Goal: Information Seeking & Learning: Learn about a topic

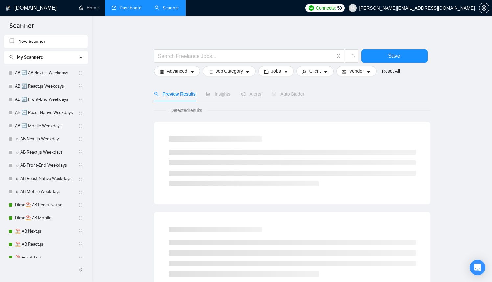
click at [115, 11] on link "Dashboard" at bounding box center [127, 8] width 30 height 6
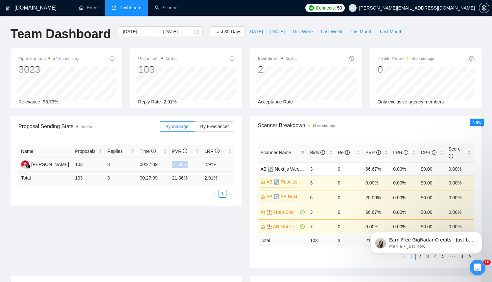
drag, startPoint x: 164, startPoint y: 163, endPoint x: 191, endPoint y: 168, distance: 28.1
click at [191, 168] on tr "[PERSON_NAME] 103 3 00:27:09 21.36% 2.91%" at bounding box center [126, 165] width 216 height 14
click at [191, 168] on td "21.36%" at bounding box center [186, 165] width 32 height 14
click at [215, 135] on div "By manager By Freelancer" at bounding box center [197, 126] width 74 height 21
click at [218, 129] on label "By Freelancer" at bounding box center [214, 126] width 39 height 11
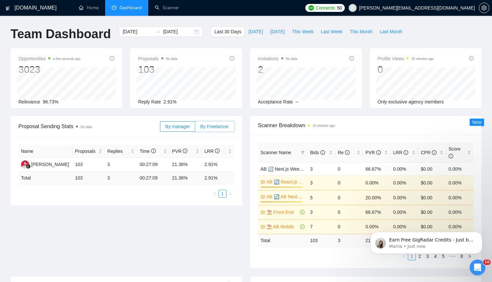
click at [195, 128] on input "By Freelancer" at bounding box center [195, 128] width 0 height 0
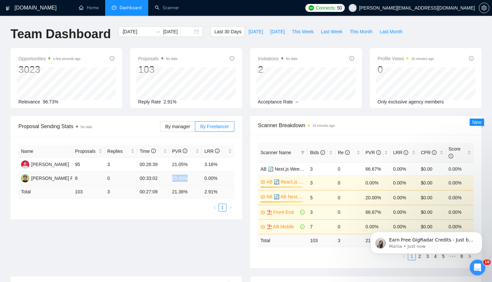
drag, startPoint x: 168, startPoint y: 175, endPoint x: 202, endPoint y: 176, distance: 34.2
click at [202, 176] on tr "[PERSON_NAME] Poberezhnyi 8 0 00:33:02 25.00% 0.00%" at bounding box center [126, 178] width 216 height 14
click at [202, 176] on td "0.00%" at bounding box center [218, 178] width 33 height 14
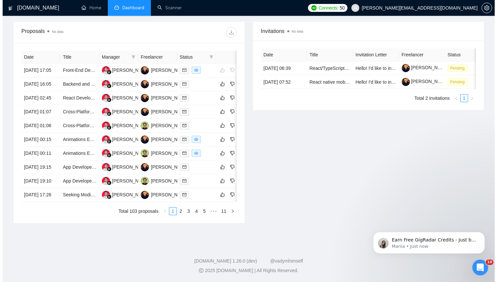
scroll to position [275, 0]
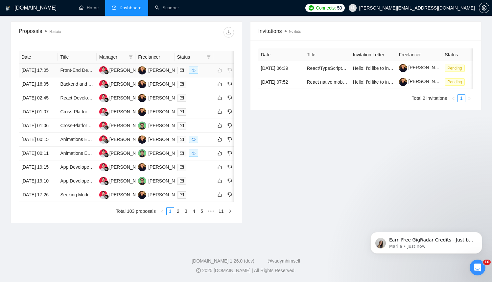
click at [210, 66] on div at bounding box center [194, 70] width 34 height 8
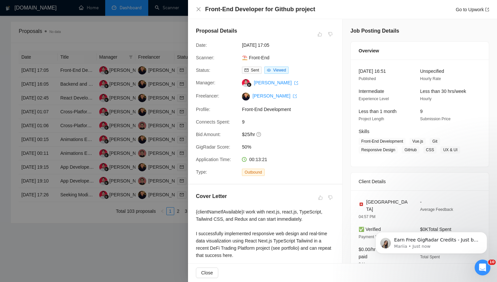
scroll to position [132, 0]
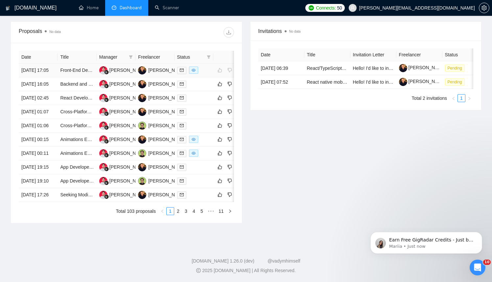
click at [210, 63] on td at bounding box center [194, 70] width 39 height 14
click at [203, 160] on td at bounding box center [194, 153] width 39 height 14
click at [209, 143] on div at bounding box center [194, 140] width 34 height 8
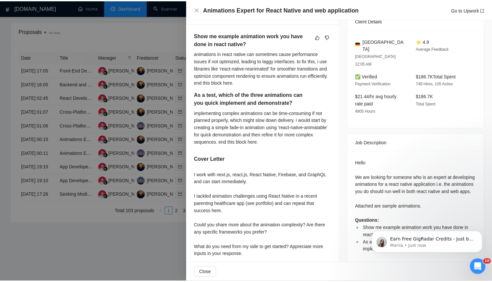
scroll to position [188, 0]
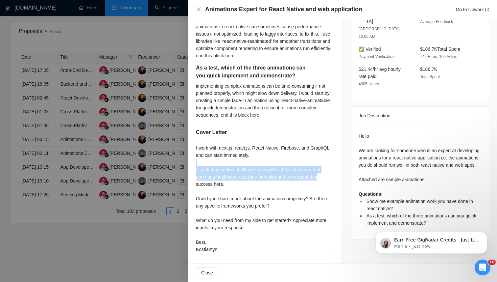
drag, startPoint x: 204, startPoint y: 159, endPoint x: 325, endPoint y: 179, distance: 122.8
click at [325, 179] on div "I work with next.js, react.js, React Native, Firebase, and GraphQL and can star…" at bounding box center [265, 198] width 138 height 109
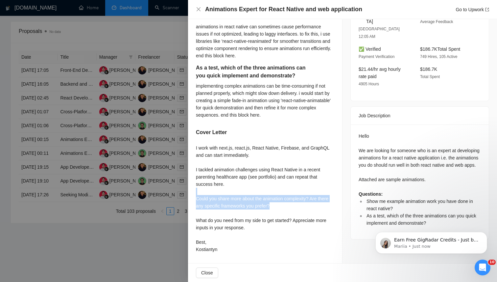
drag, startPoint x: 330, startPoint y: 203, endPoint x: 257, endPoint y: 192, distance: 74.5
click at [257, 192] on div "I work with next.js, react.js, React Native, Firebase, and GraphQL and can star…" at bounding box center [265, 198] width 138 height 109
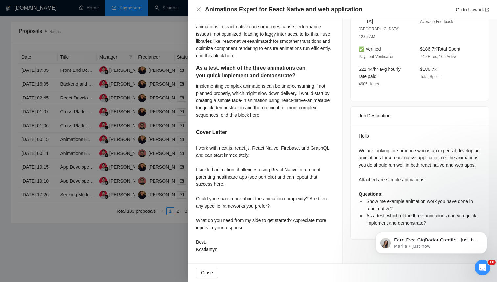
click at [330, 244] on div "I work with next.js, react.js, React Native, Firebase, and GraphQL and can star…" at bounding box center [265, 198] width 138 height 109
click at [424, 213] on span "As a test, which of the three animations can you quick implement and demonstrat…" at bounding box center [422, 219] width 110 height 13
